Goal: Transaction & Acquisition: Purchase product/service

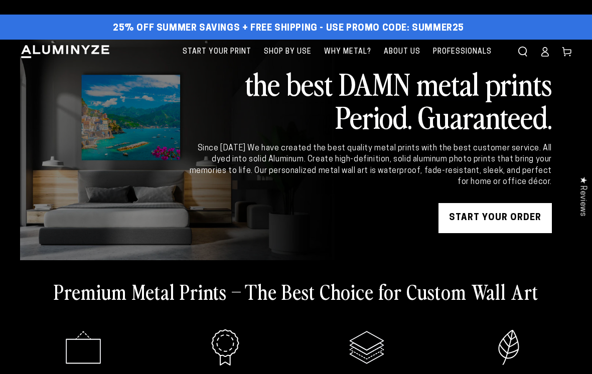
click at [516, 221] on link "START YOUR Order" at bounding box center [494, 218] width 113 height 30
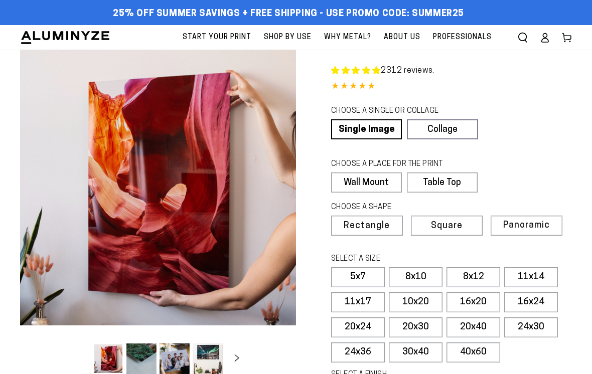
select select "**********"
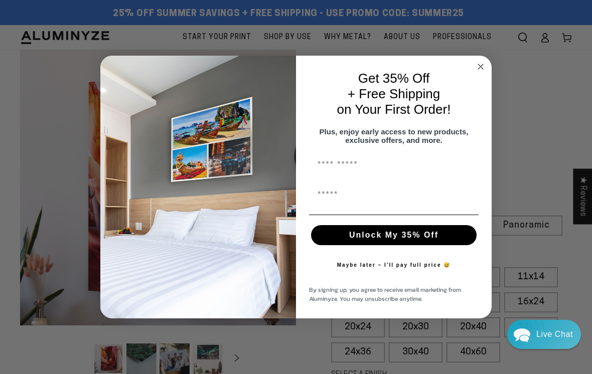
click at [481, 67] on circle "Close dialog" at bounding box center [481, 67] width 12 height 12
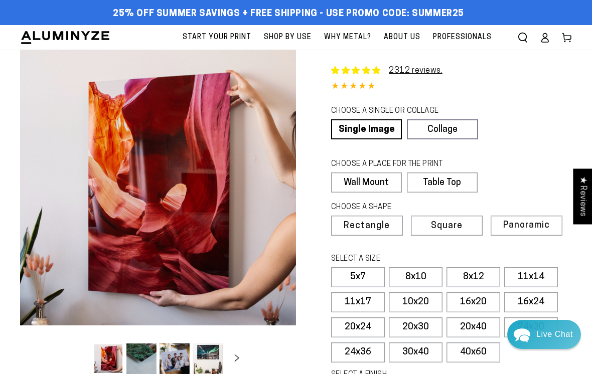
click at [383, 133] on link "Single Image" at bounding box center [366, 129] width 71 height 20
click at [383, 128] on link "Single Image" at bounding box center [366, 129] width 71 height 20
click at [490, 282] on label "8x12" at bounding box center [474, 277] width 54 height 20
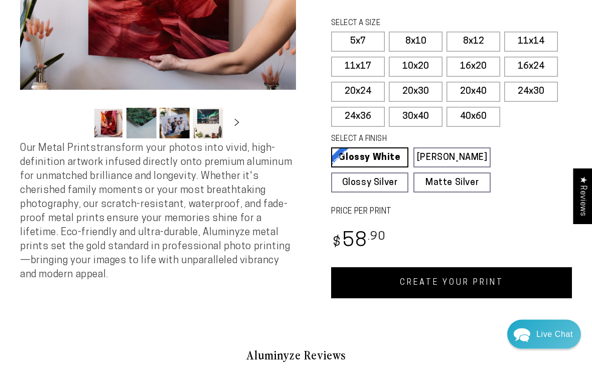
scroll to position [236, 0]
click at [480, 91] on label "20x40" at bounding box center [474, 92] width 54 height 20
